Goal: Browse casually

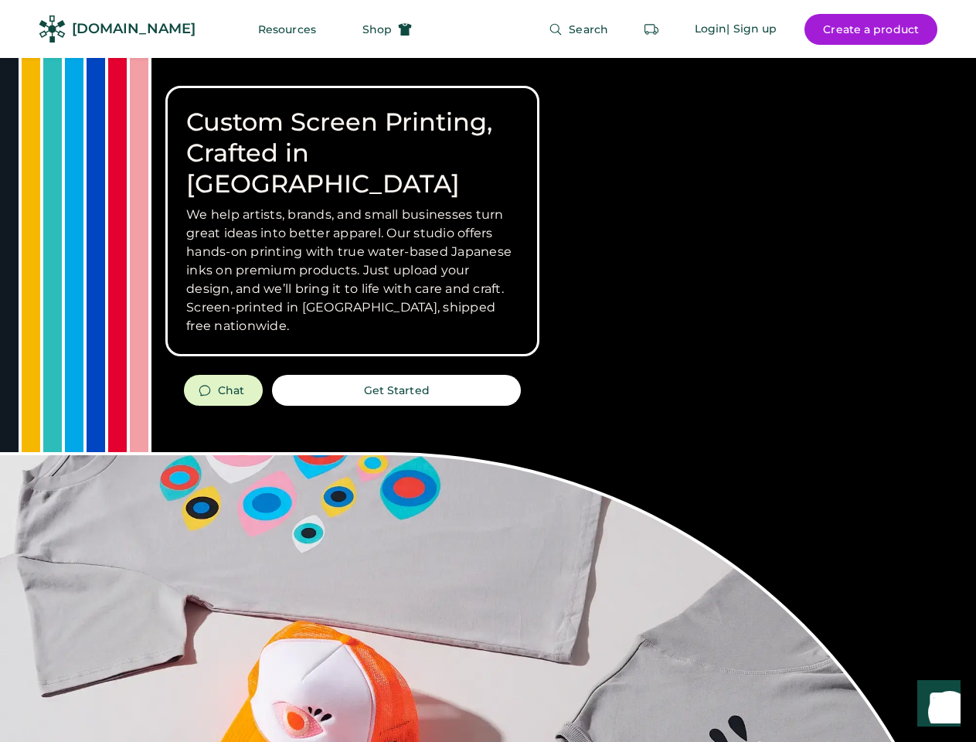
click at [488, 371] on div "Custom Screen Printing, Crafted in [GEOGRAPHIC_DATA] We help artists, brands, a…" at bounding box center [488, 548] width 976 height 981
click at [488, 399] on div "Custom Screen Printing, Crafted in [GEOGRAPHIC_DATA] We help artists, brands, a…" at bounding box center [488, 548] width 976 height 981
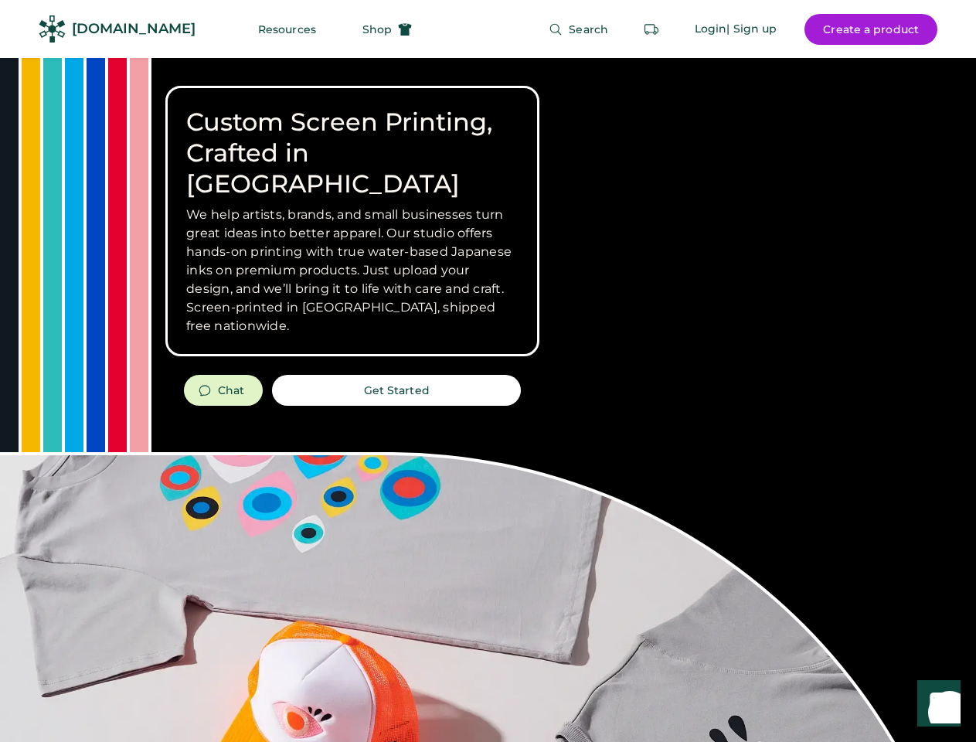
click at [488, 399] on div "Custom Screen Printing, Crafted in [GEOGRAPHIC_DATA] We help artists, brands, a…" at bounding box center [488, 548] width 976 height 981
click at [352, 221] on h3 "We help artists, brands, and small businesses turn great ideas into better appa…" at bounding box center [352, 271] width 332 height 130
click at [352, 206] on h3 "We help artists, brands, and small businesses turn great ideas into better appa…" at bounding box center [352, 271] width 332 height 130
click at [352, 138] on h1 "Custom Screen Printing, Crafted in [GEOGRAPHIC_DATA]" at bounding box center [352, 153] width 332 height 93
